Goal: Task Accomplishment & Management: Manage account settings

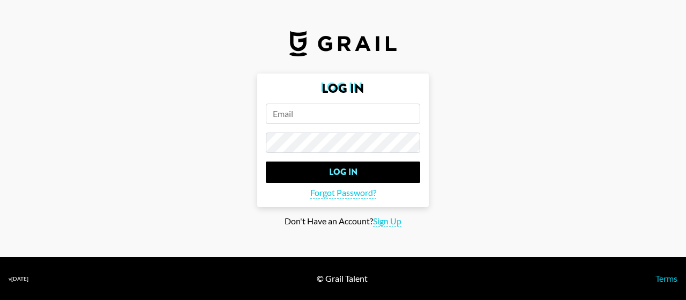
click at [351, 125] on form "Log In Log In Forgot Password?" at bounding box center [342, 139] width 171 height 133
click at [339, 108] on input "email" at bounding box center [343, 113] width 154 height 20
click at [293, 113] on input "gracecosta@grail-talent.com" at bounding box center [343, 113] width 154 height 20
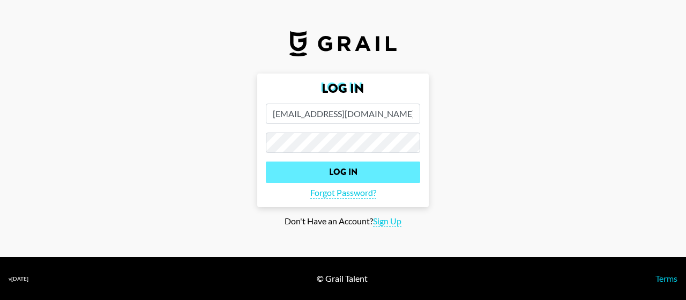
type input "grace.costa@grail-talent.com"
click at [394, 170] on input "Log In" at bounding box center [343, 171] width 154 height 21
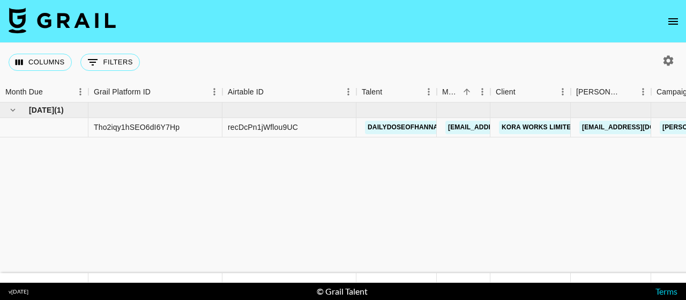
click at [665, 63] on icon "button" at bounding box center [668, 60] width 10 height 10
select select "May '25"
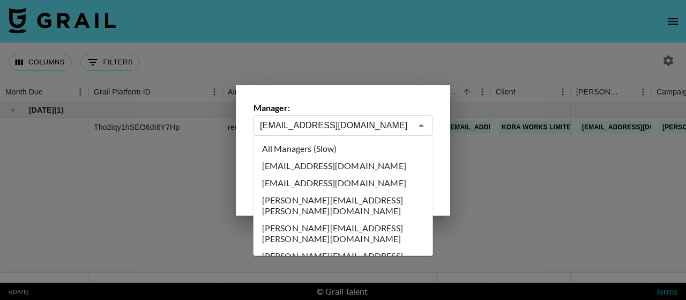
click at [384, 131] on input "grace.costa@grail-talent.com" at bounding box center [336, 125] width 152 height 12
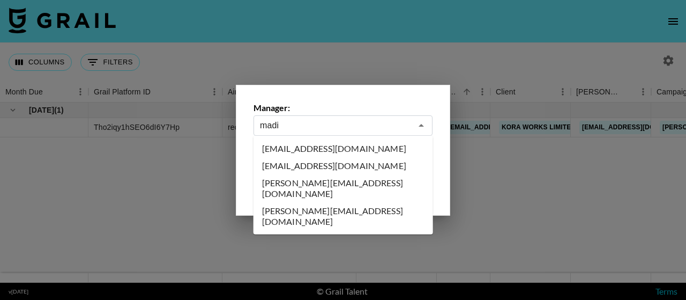
click at [390, 184] on li "[PERSON_NAME][EMAIL_ADDRESS][DOMAIN_NAME]" at bounding box center [342, 188] width 179 height 28
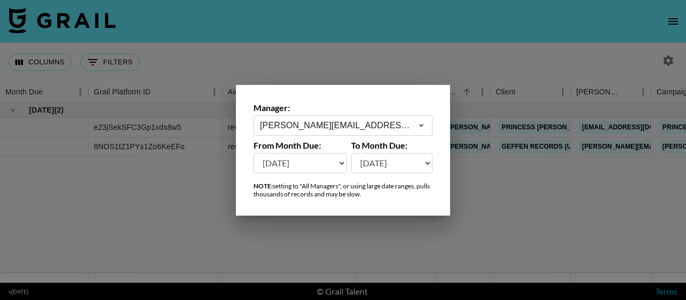
type input "[PERSON_NAME][EMAIL_ADDRESS][DOMAIN_NAME]"
click at [538, 216] on div at bounding box center [343, 150] width 686 height 300
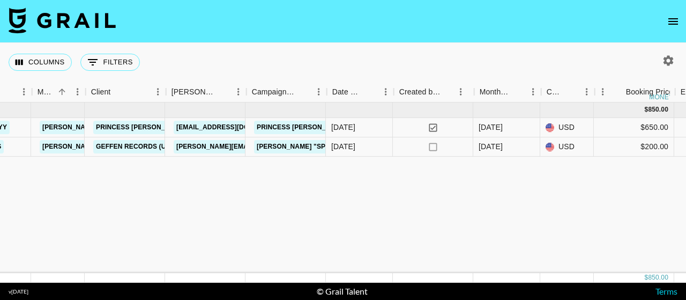
scroll to position [0, 405]
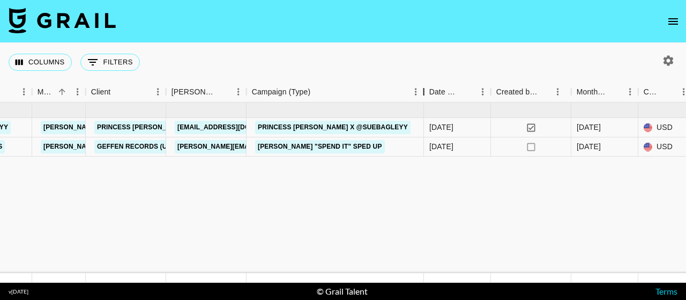
drag, startPoint x: 329, startPoint y: 93, endPoint x: 425, endPoint y: 97, distance: 96.0
click at [425, 97] on div "Campaign (Type)" at bounding box center [423, 91] width 13 height 21
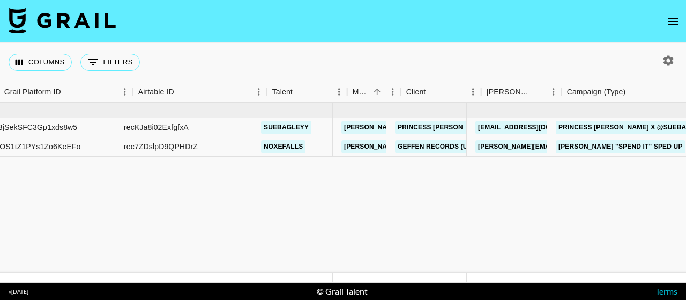
scroll to position [0, 106]
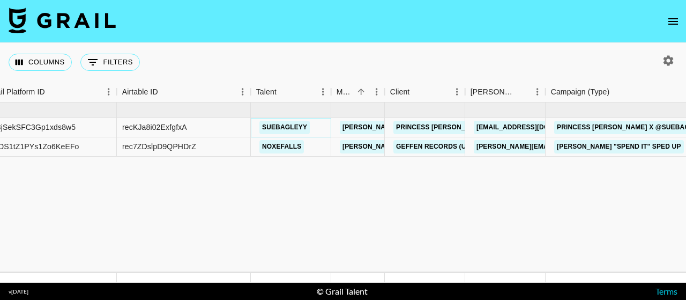
click at [272, 126] on link "suebagleyy" at bounding box center [284, 127] width 50 height 13
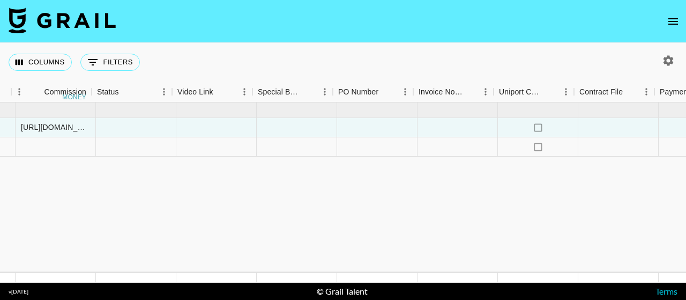
scroll to position [0, 975]
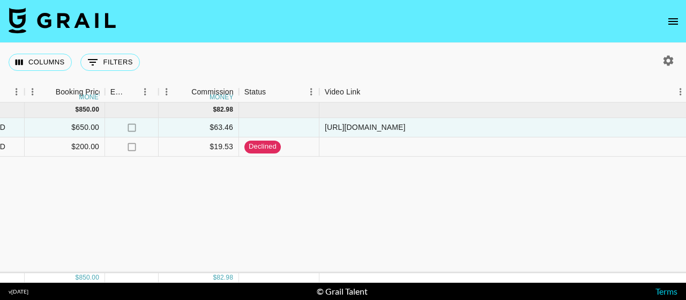
drag, startPoint x: 397, startPoint y: 94, endPoint x: 685, endPoint y: 118, distance: 289.8
click at [685, 118] on div "Month Due Grail Platform ID Airtable ID Talent Manager Client Booker Campaign (…" at bounding box center [343, 181] width 686 height 201
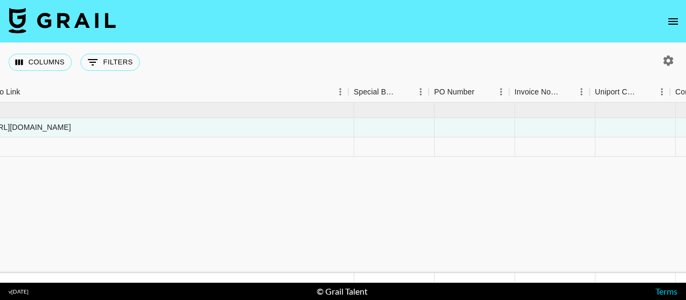
scroll to position [0, 1315]
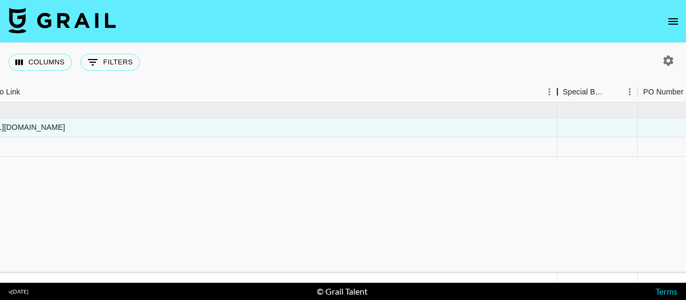
drag, startPoint x: 350, startPoint y: 94, endPoint x: 559, endPoint y: 101, distance: 209.1
click at [559, 101] on div "Video Link" at bounding box center [557, 91] width 13 height 21
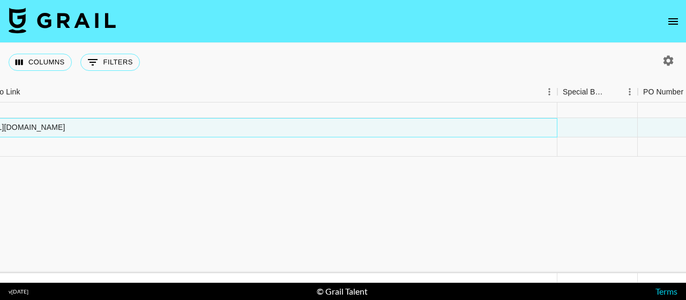
drag, startPoint x: 478, startPoint y: 130, endPoint x: 182, endPoint y: 113, distance: 296.8
copy div "e23jSekSFC3Gp1xds8w5 recKJa8i02ExfgfxA suebagleyy madison.bowen@grail-talent.co…"
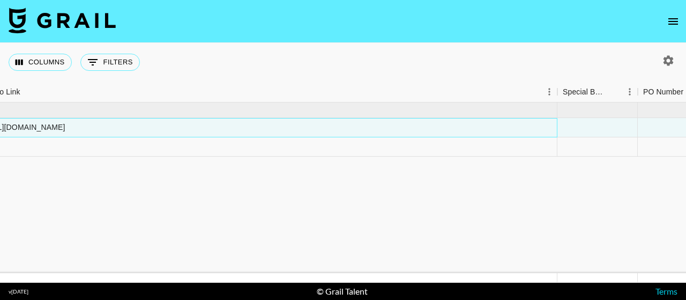
click at [477, 130] on div "https://www.tiktok.com/@suebagleyy/video/7533702806562229535?is_from_webapp=1&s…" at bounding box center [268, 127] width 578 height 19
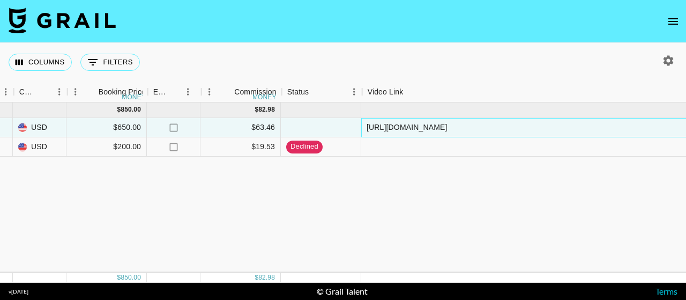
scroll to position [0, 933]
drag, startPoint x: 489, startPoint y: 125, endPoint x: 365, endPoint y: 127, distance: 123.8
click at [365, 127] on div "https://www.tiktok.com/@suebagleyy/video/7533702806562229535?is_from_webapp=1&s…" at bounding box center [650, 127] width 578 height 19
copy div "https://www.tiktok.com/@suebagleyy"
click at [432, 174] on div "Aug '25 ( 2 ) $ 850.00 $ 82.98 e23jSekSFC3Gp1xds8w5 recKJa8i02ExfgfxA suebagley…" at bounding box center [346, 187] width 2558 height 170
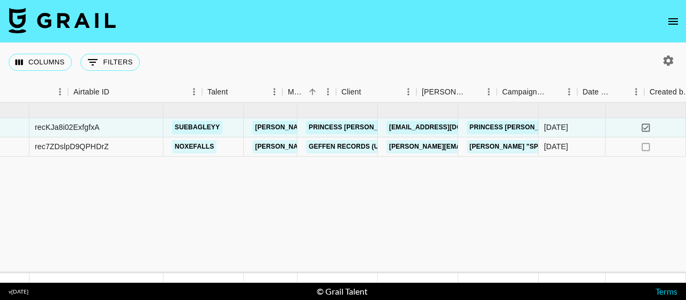
scroll to position [0, 0]
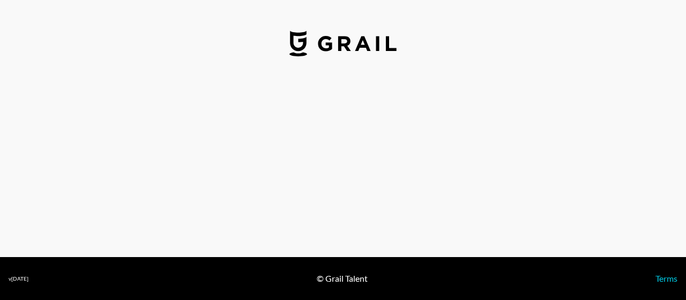
select select "USD"
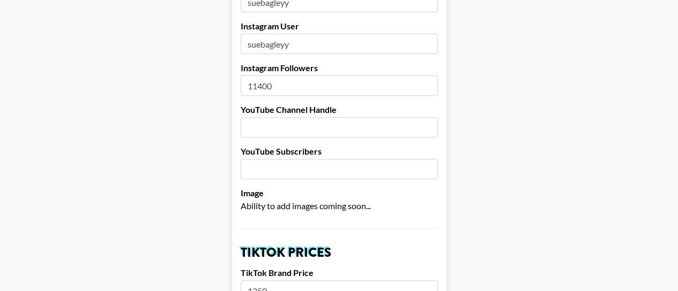
scroll to position [0, 6]
